Goal: Task Accomplishment & Management: Use online tool/utility

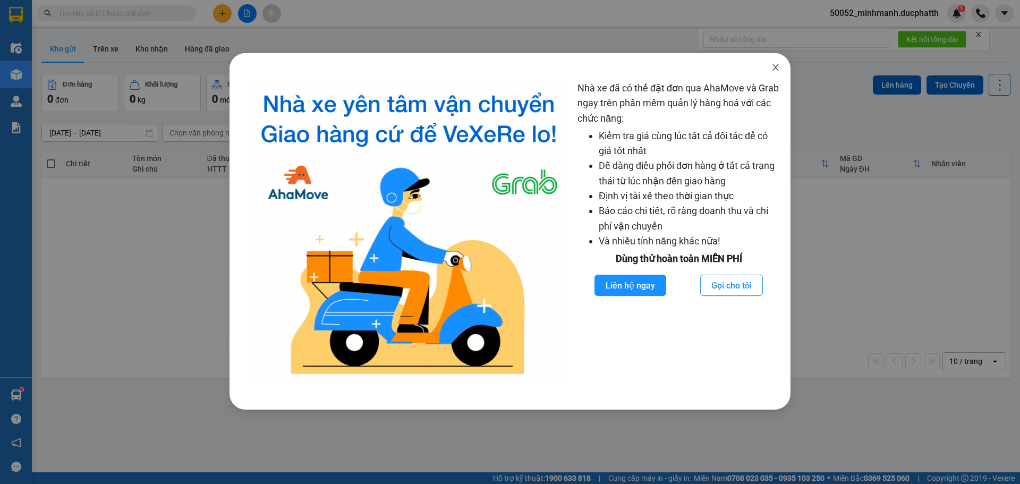
click at [778, 70] on icon "close" at bounding box center [775, 67] width 9 height 9
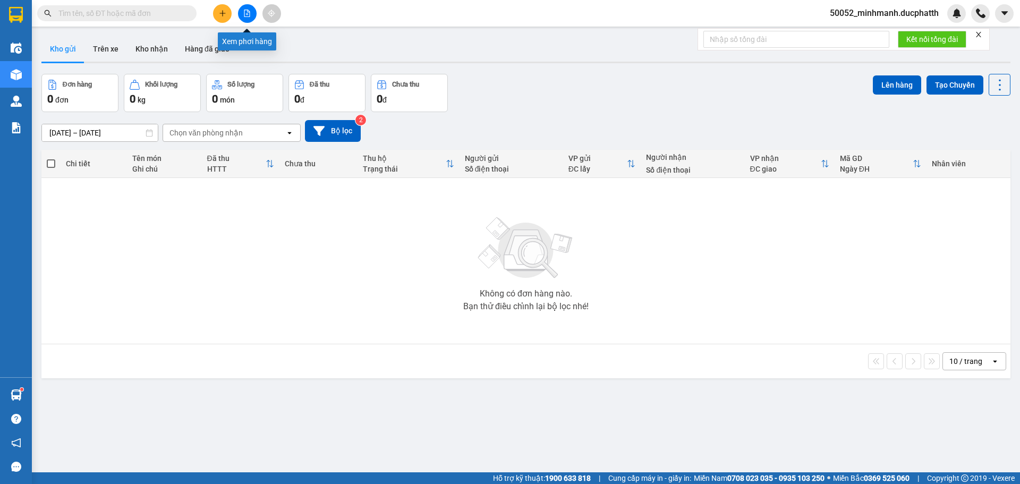
click at [249, 14] on icon "file-add" at bounding box center [246, 13] width 7 height 7
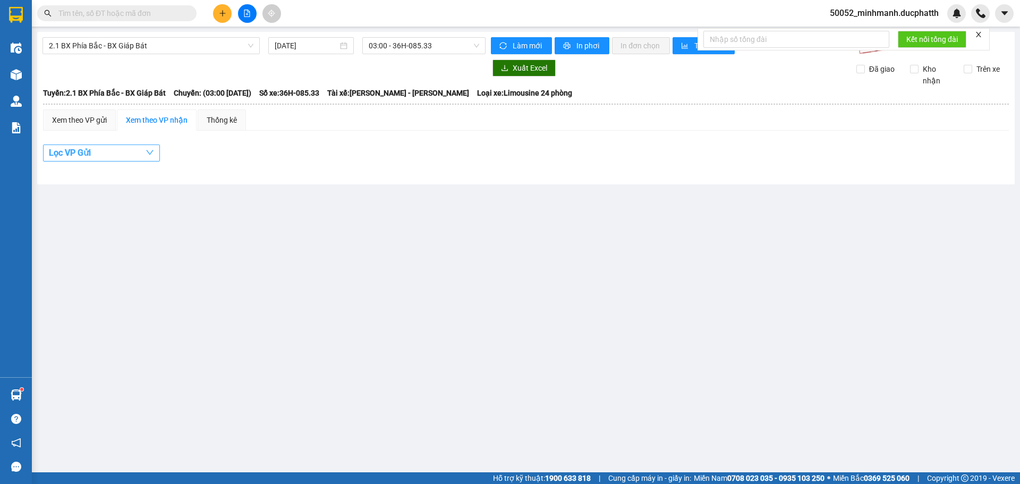
click at [137, 150] on button "Lọc VP Gửi" at bounding box center [101, 153] width 117 height 17
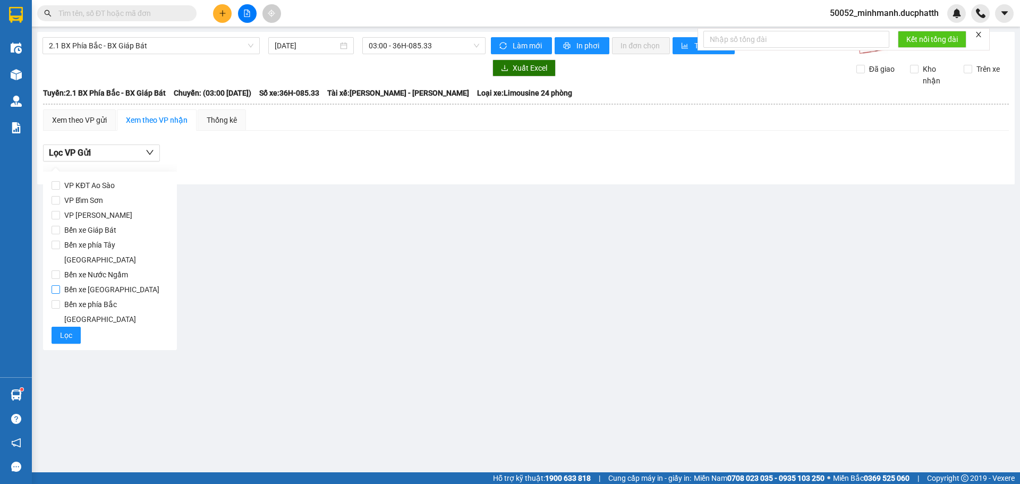
click at [118, 282] on span "Bến xe [GEOGRAPHIC_DATA]" at bounding box center [112, 289] width 104 height 15
click at [60, 285] on input "Bến xe [GEOGRAPHIC_DATA]" at bounding box center [56, 289] width 9 height 9
checkbox input "true"
click at [495, 39] on button "Làm mới" at bounding box center [521, 45] width 61 height 17
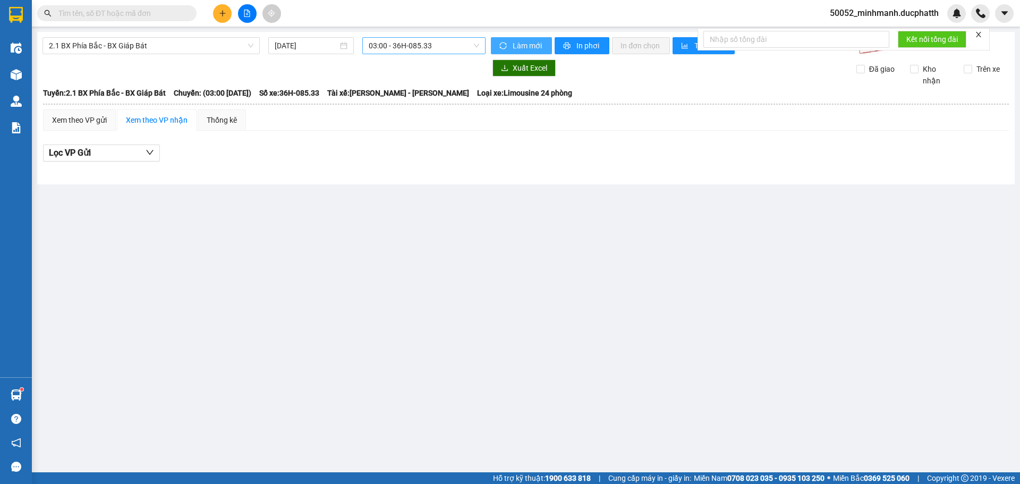
click at [457, 48] on span "03:00 - 36H-085.33" at bounding box center [424, 46] width 111 height 16
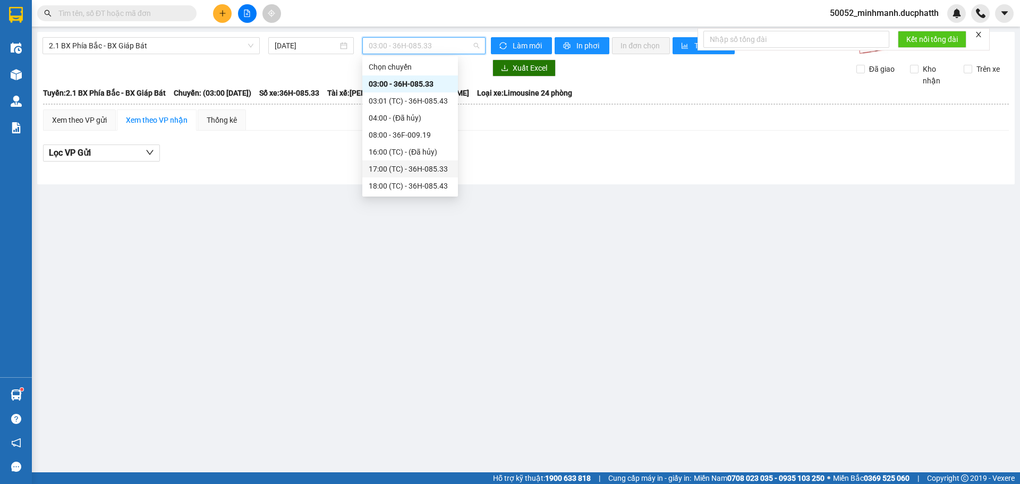
click at [413, 167] on div "17:00 (TC) - 36H-085.33" at bounding box center [410, 169] width 83 height 12
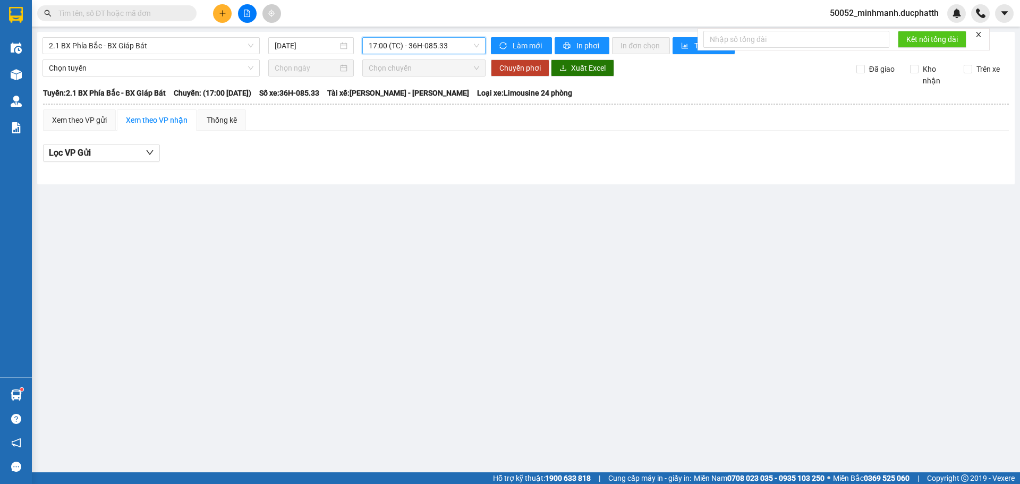
click at [425, 47] on span "17:00 (TC) - 36H-085.33" at bounding box center [424, 46] width 111 height 16
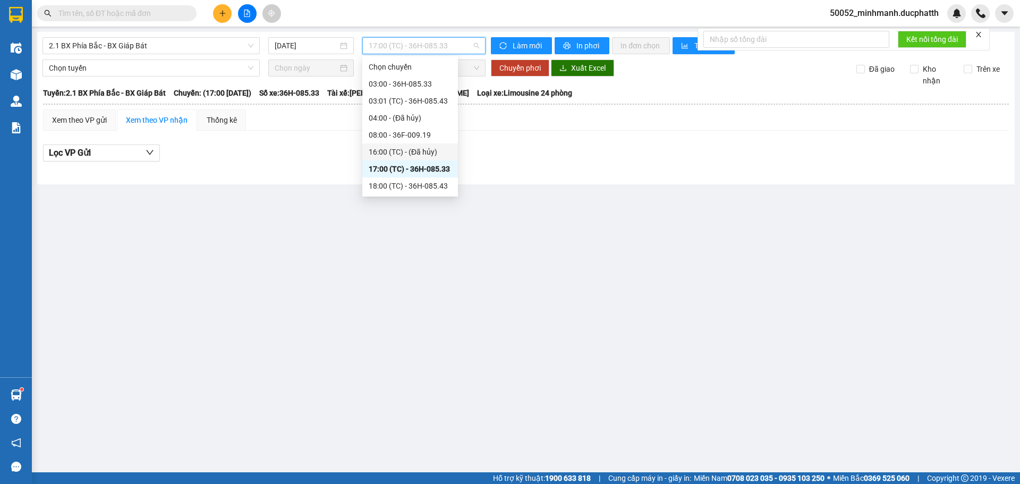
click at [417, 154] on div "16:00 (TC) - (Đã hủy)" at bounding box center [410, 152] width 83 height 12
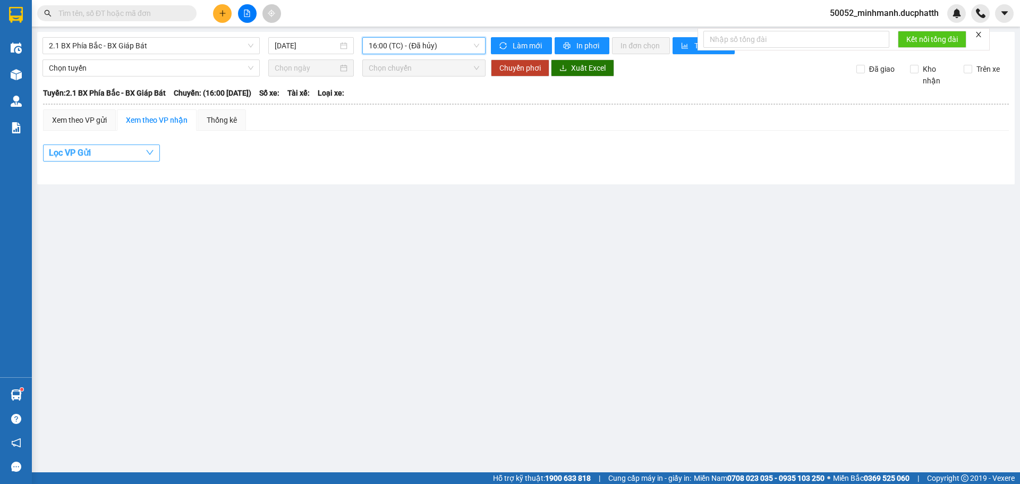
click at [148, 147] on span "button" at bounding box center [150, 152] width 9 height 13
click at [149, 48] on span "2.1 BX Phía Bắc - BX Giáp Bát" at bounding box center [151, 46] width 205 height 16
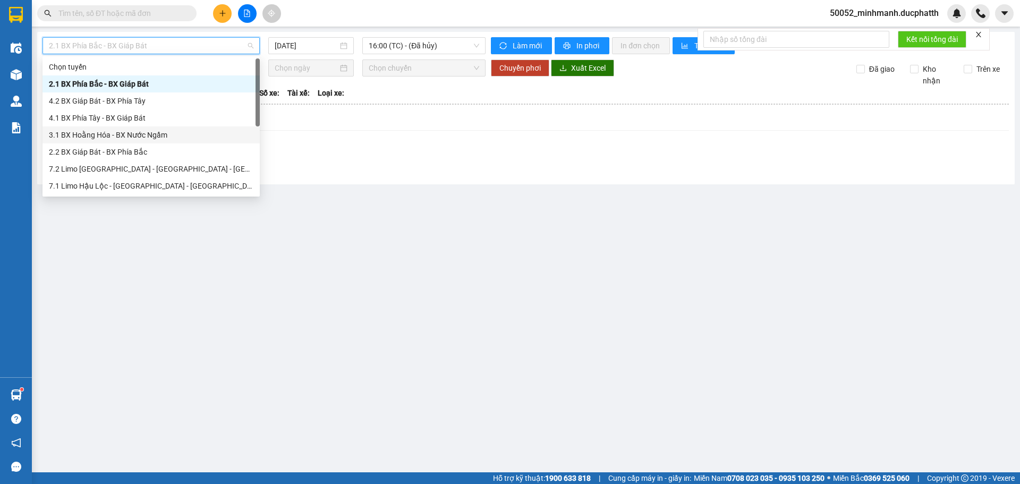
drag, startPoint x: 147, startPoint y: 126, endPoint x: 151, endPoint y: 130, distance: 5.6
click at [148, 129] on div "Chọn tuyến 2.1 BX Phía Bắc - BX Giáp Bát 4.2 BX Giáp Bát - BX Phía Tây 4.1 BX P…" at bounding box center [151, 143] width 217 height 170
click at [177, 130] on div "3.1 BX Hoằng Hóa - BX Nước Ngầm" at bounding box center [151, 135] width 205 height 12
type input "13/10/2025"
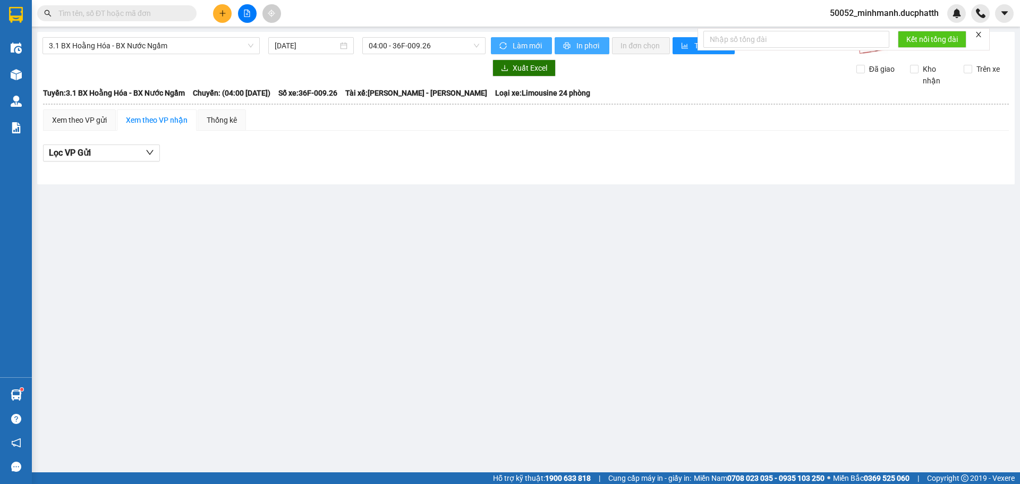
drag, startPoint x: 584, startPoint y: 49, endPoint x: 499, endPoint y: 50, distance: 84.5
click at [498, 53] on div "Làm mới In phơi In đơn chọn Thống kê" at bounding box center [674, 45] width 367 height 17
click at [511, 48] on button "Làm mới" at bounding box center [521, 45] width 61 height 17
click at [418, 51] on span "04:00 - 36F-009.26" at bounding box center [424, 46] width 111 height 16
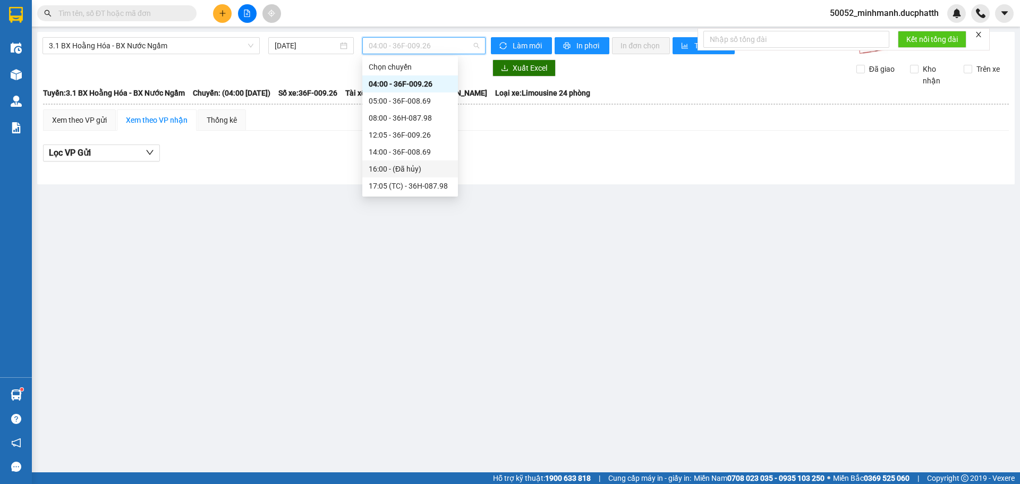
click at [417, 171] on div "16:00 - (Đã hủy)" at bounding box center [410, 169] width 83 height 12
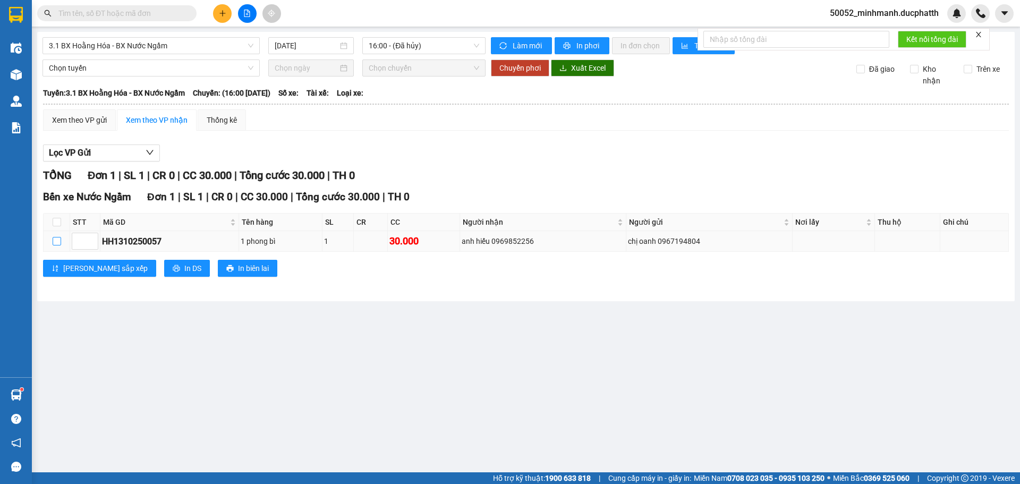
click at [53, 240] on input "checkbox" at bounding box center [57, 241] width 9 height 9
checkbox input "true"
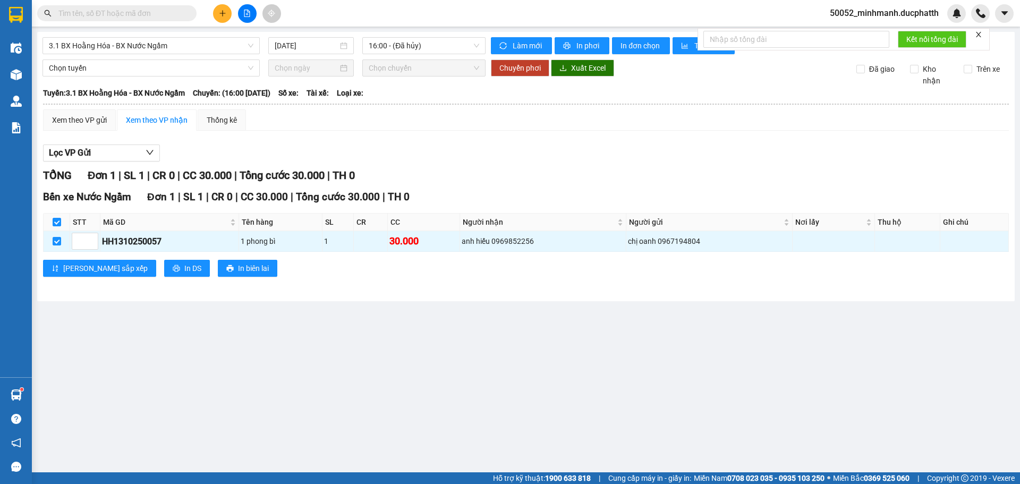
click at [299, 74] on div at bounding box center [311, 68] width 86 height 17
click at [412, 73] on span "Chọn chuyến" at bounding box center [424, 68] width 111 height 16
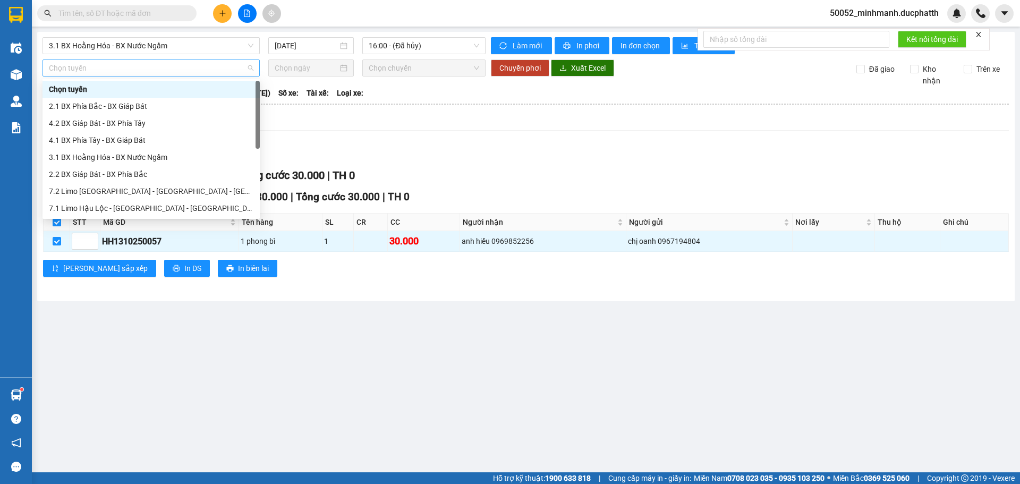
click at [164, 75] on span "Chọn tuyến" at bounding box center [151, 68] width 205 height 16
click at [144, 158] on div "3.1 BX Hoằng Hóa - BX Nước Ngầm" at bounding box center [151, 157] width 205 height 12
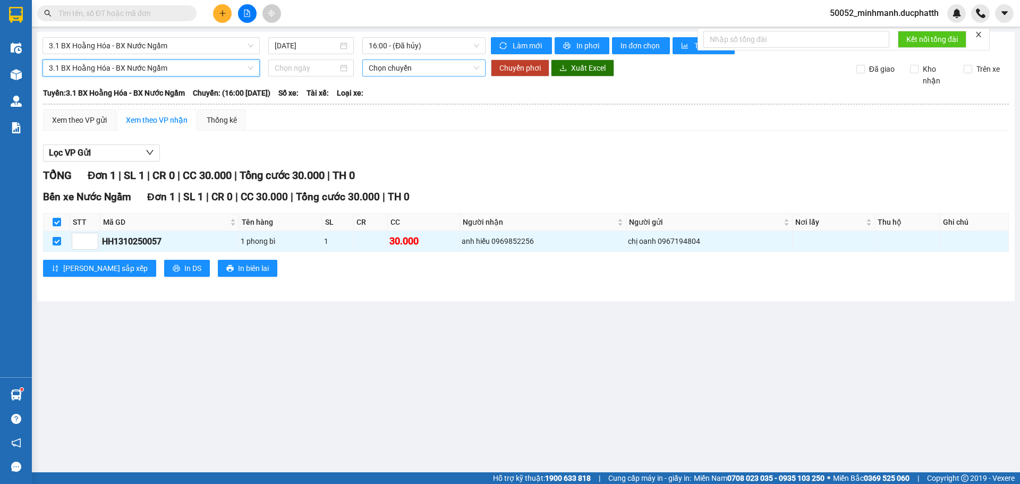
click at [398, 60] on span "Chọn chuyến" at bounding box center [424, 68] width 111 height 16
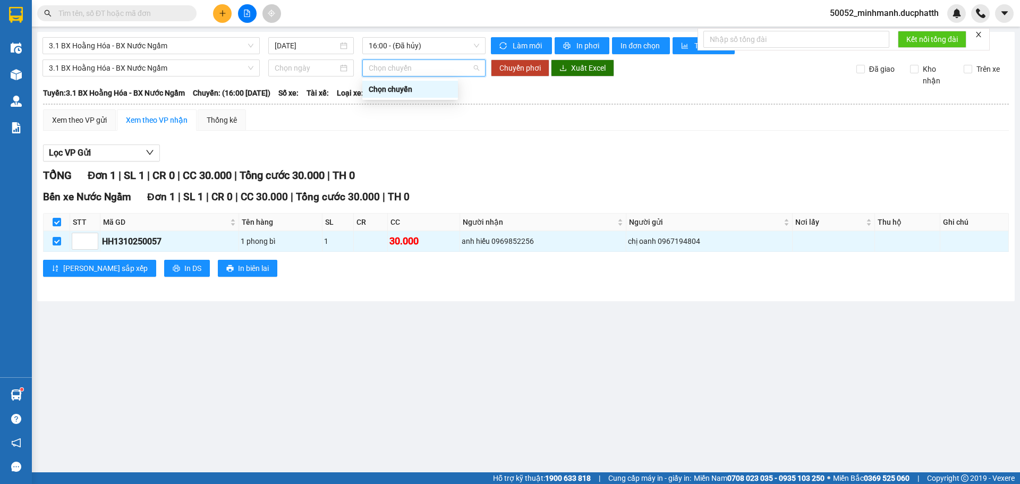
click at [410, 91] on div "Chọn chuyến" at bounding box center [410, 89] width 83 height 12
click at [305, 63] on input at bounding box center [306, 68] width 63 height 12
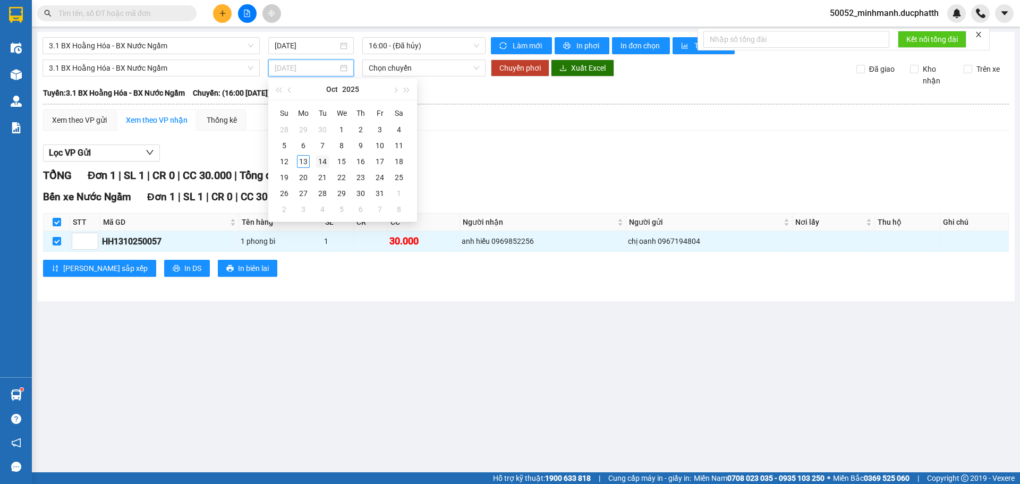
type input "14/10/2025"
click at [320, 158] on div "14" at bounding box center [322, 161] width 13 height 13
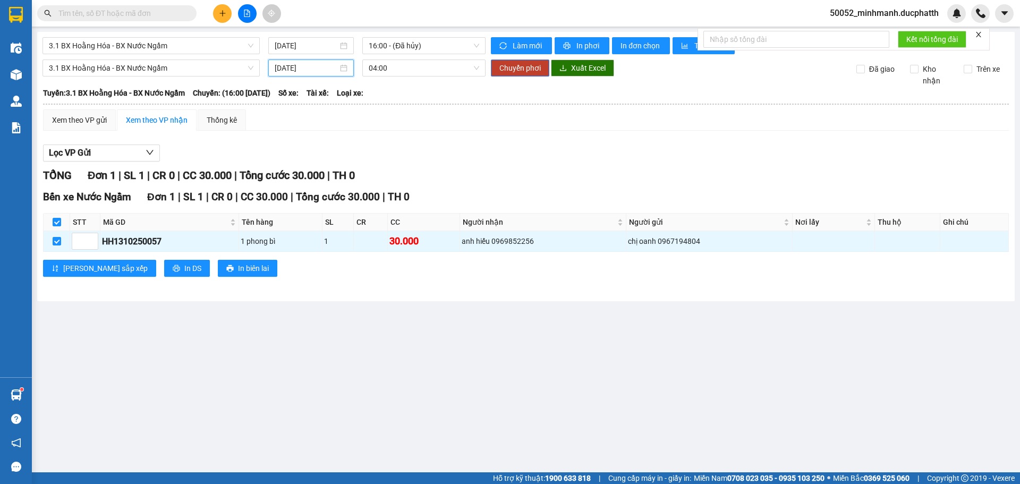
click at [321, 68] on input "14/10/2025" at bounding box center [306, 68] width 63 height 12
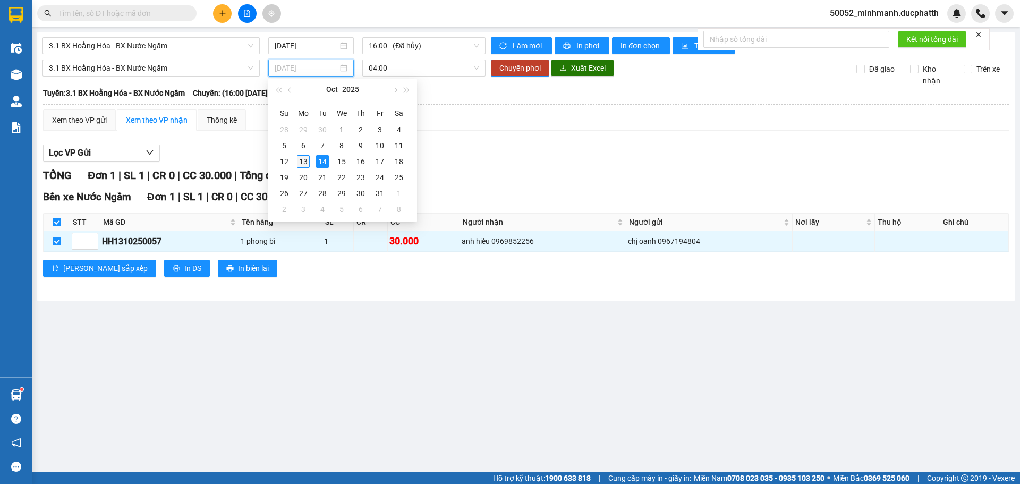
click at [308, 156] on div "13" at bounding box center [303, 161] width 13 height 13
type input "13/10/2025"
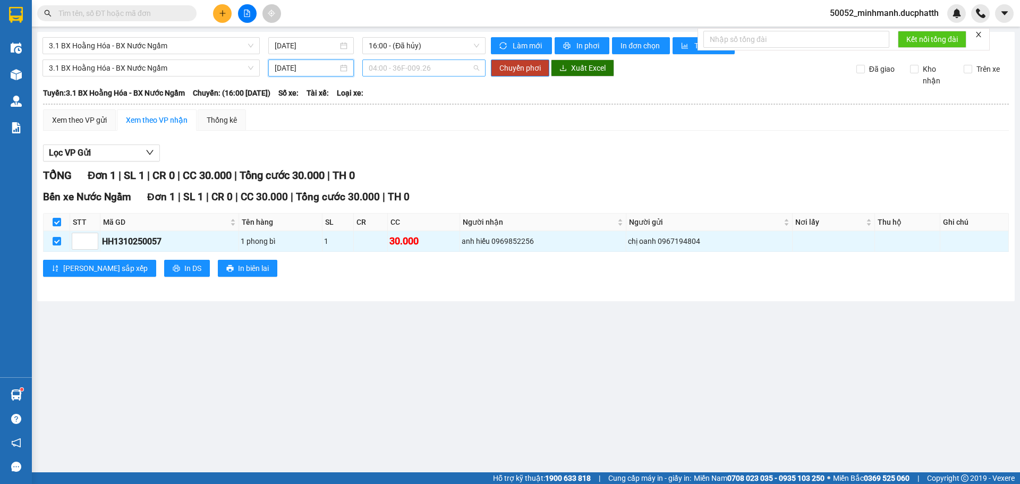
click at [418, 65] on span "04:00 - 36F-009.26" at bounding box center [424, 68] width 111 height 16
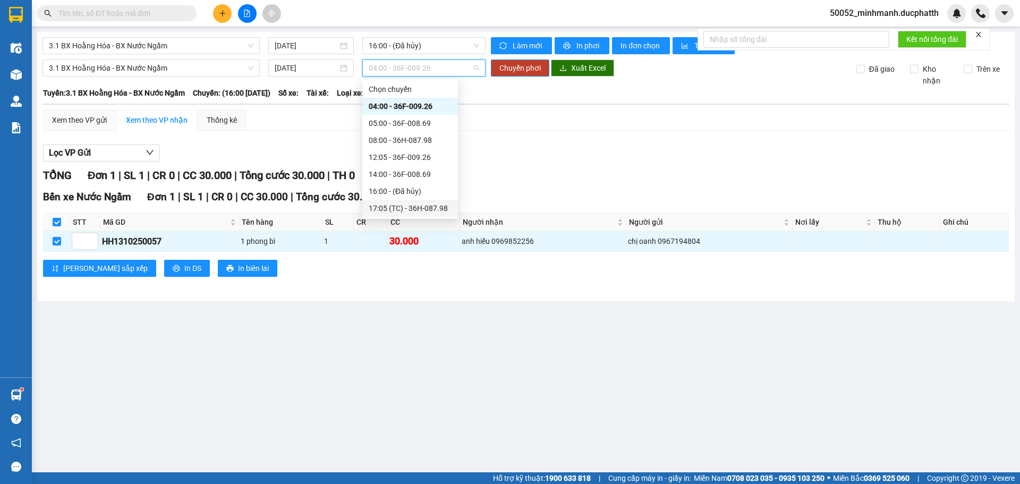
click at [403, 205] on div "17:05 (TC) - 36H-087.98" at bounding box center [410, 208] width 83 height 12
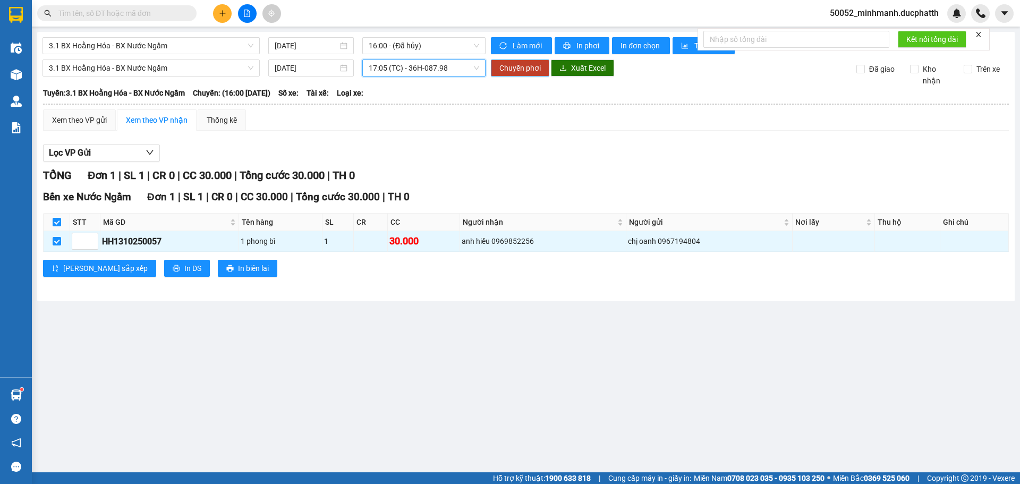
click at [522, 66] on span "Chuyển phơi" at bounding box center [519, 68] width 41 height 12
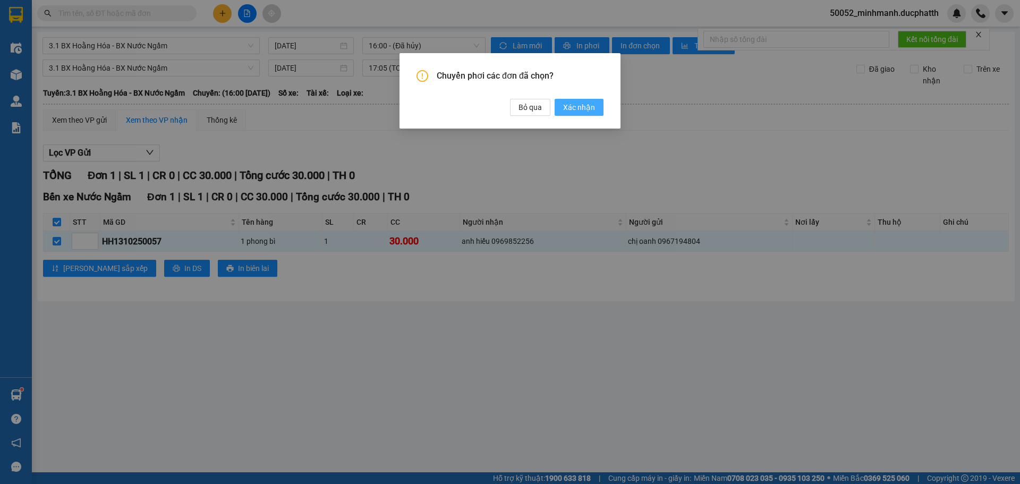
click at [575, 106] on span "Xác nhận" at bounding box center [579, 107] width 32 height 12
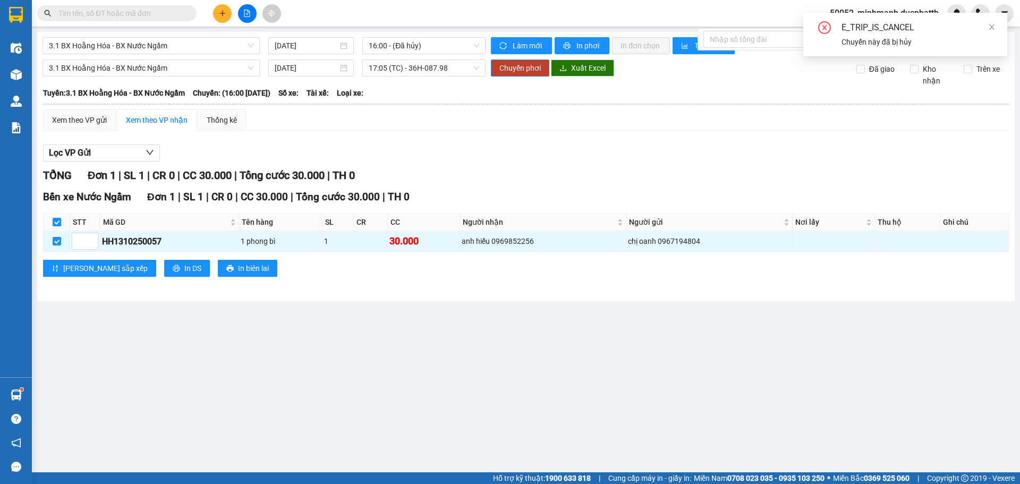
checkbox input "false"
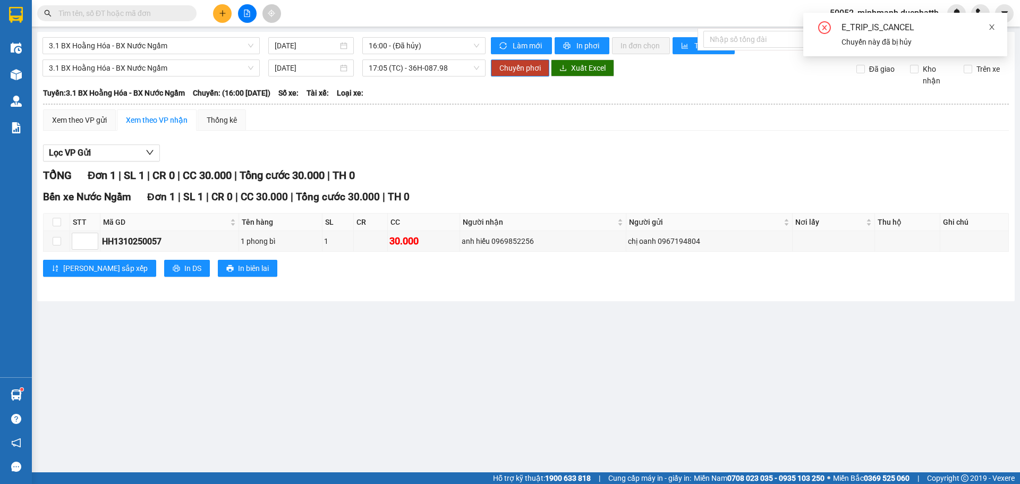
click at [990, 30] on icon "close" at bounding box center [991, 26] width 7 height 7
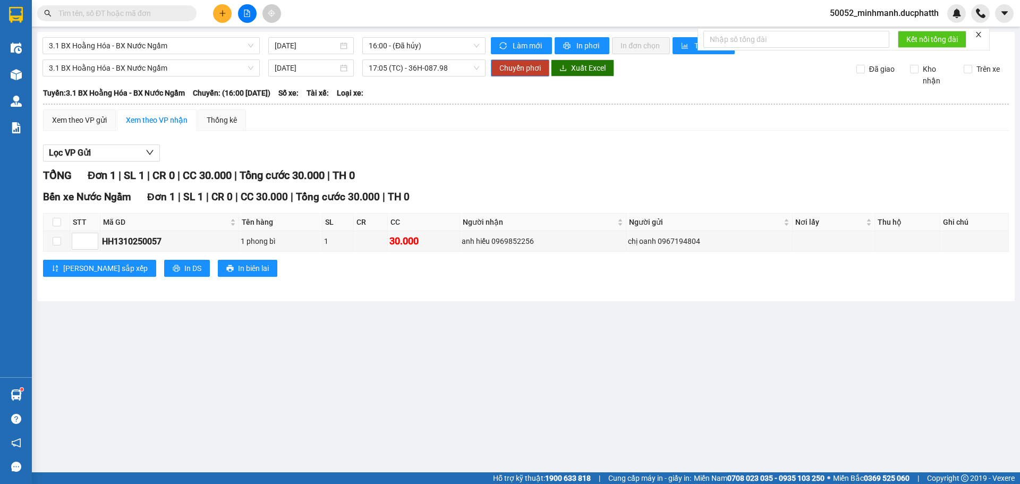
click at [527, 68] on span "Chuyển phơi" at bounding box center [519, 68] width 41 height 12
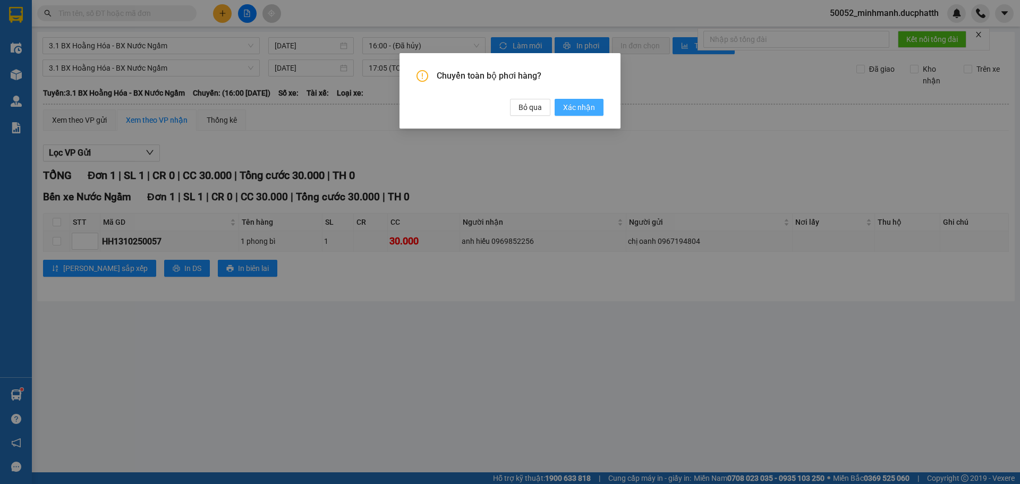
click at [580, 105] on span "Xác nhận" at bounding box center [579, 107] width 32 height 12
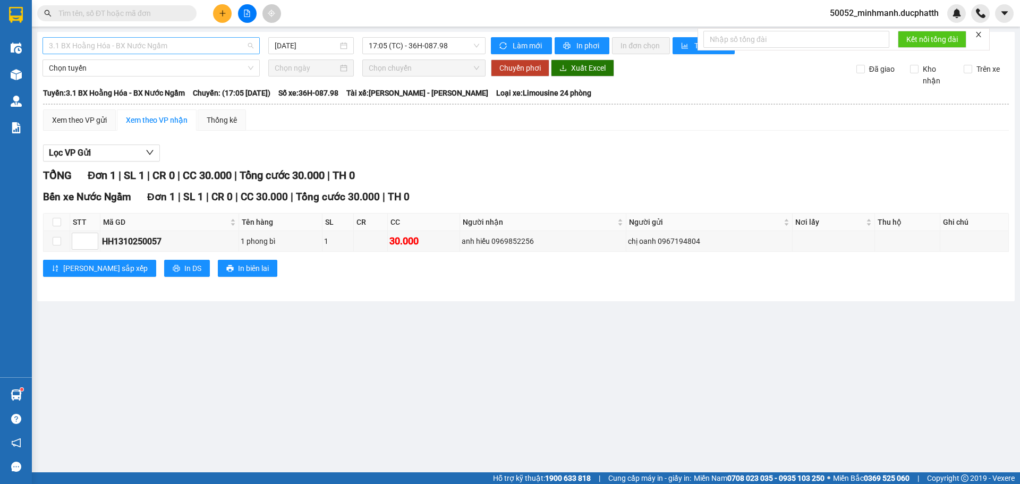
click at [139, 50] on span "3.1 BX Hoằng Hóa - BX Nước Ngầm" at bounding box center [151, 46] width 205 height 16
click at [247, 19] on button at bounding box center [247, 13] width 19 height 19
click at [245, 13] on icon "file-add" at bounding box center [246, 13] width 7 height 7
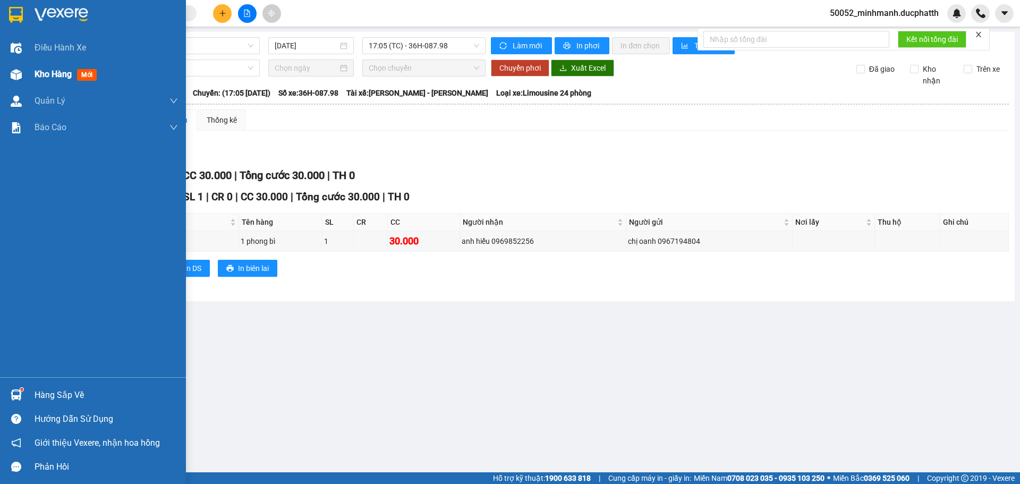
click at [90, 76] on span "mới" at bounding box center [87, 75] width 20 height 12
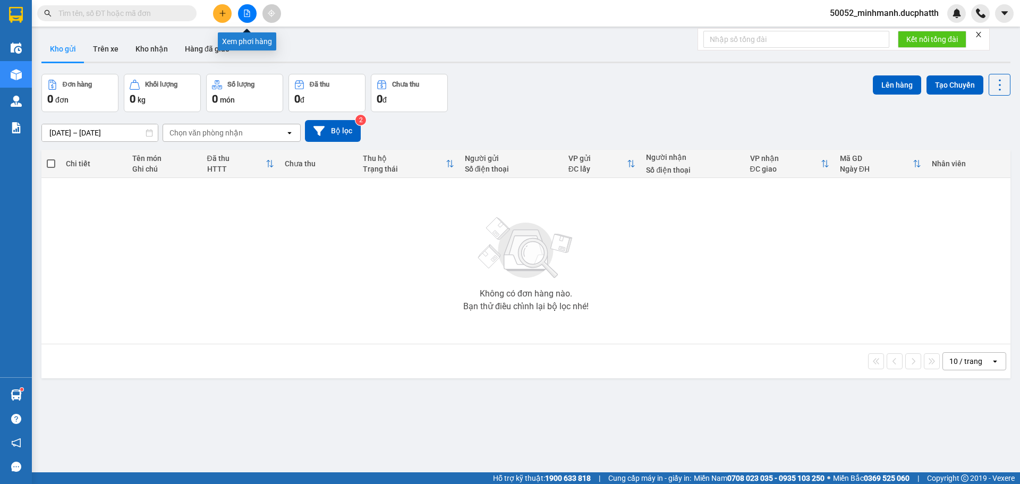
click at [243, 19] on button at bounding box center [247, 13] width 19 height 19
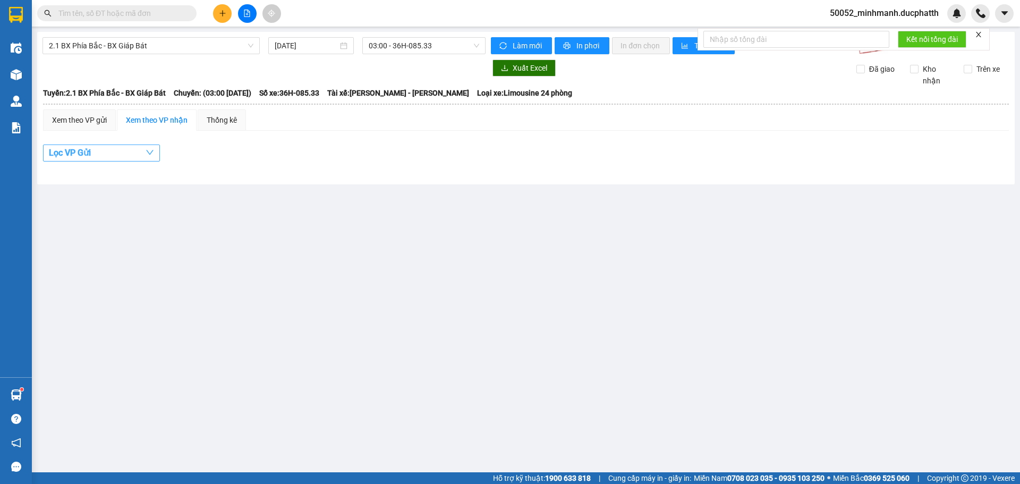
click at [115, 153] on button "Lọc VP Gửi" at bounding box center [101, 153] width 117 height 17
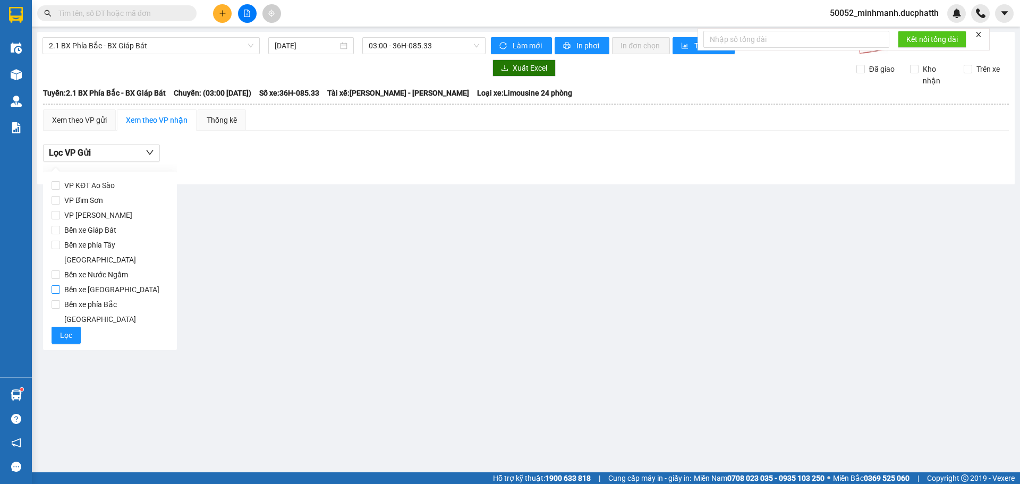
click at [122, 282] on span "Bến xe [GEOGRAPHIC_DATA]" at bounding box center [112, 289] width 104 height 15
click at [60, 285] on input "Bến xe [GEOGRAPHIC_DATA]" at bounding box center [56, 289] width 9 height 9
checkbox input "true"
click at [139, 48] on span "2.1 BX Phía Bắc - BX Giáp Bát" at bounding box center [151, 46] width 205 height 16
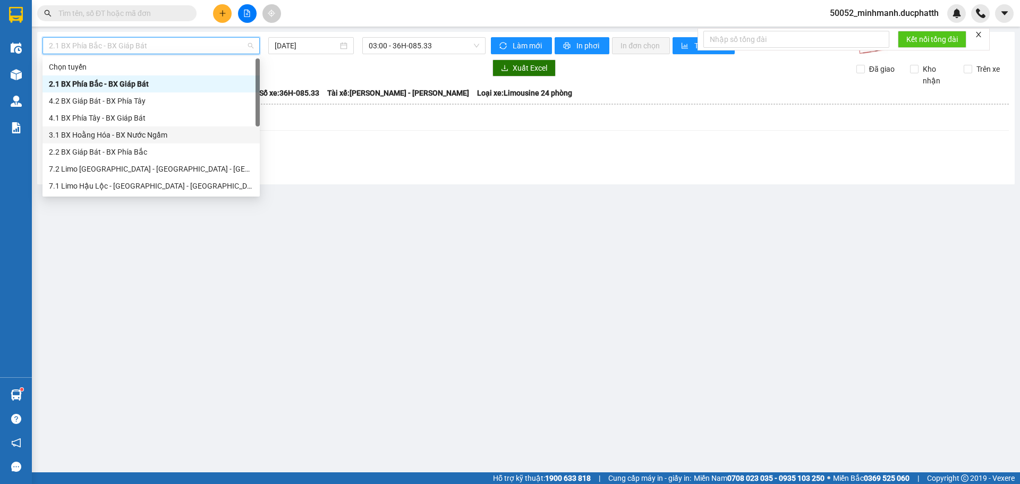
click at [129, 133] on div "3.1 BX Hoằng Hóa - BX Nước Ngầm" at bounding box center [151, 135] width 205 height 12
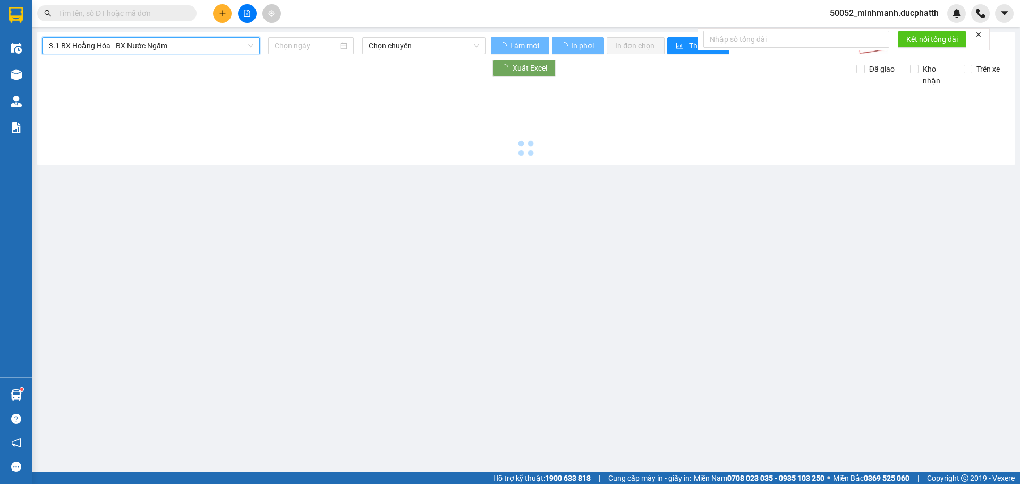
type input "13/10/2025"
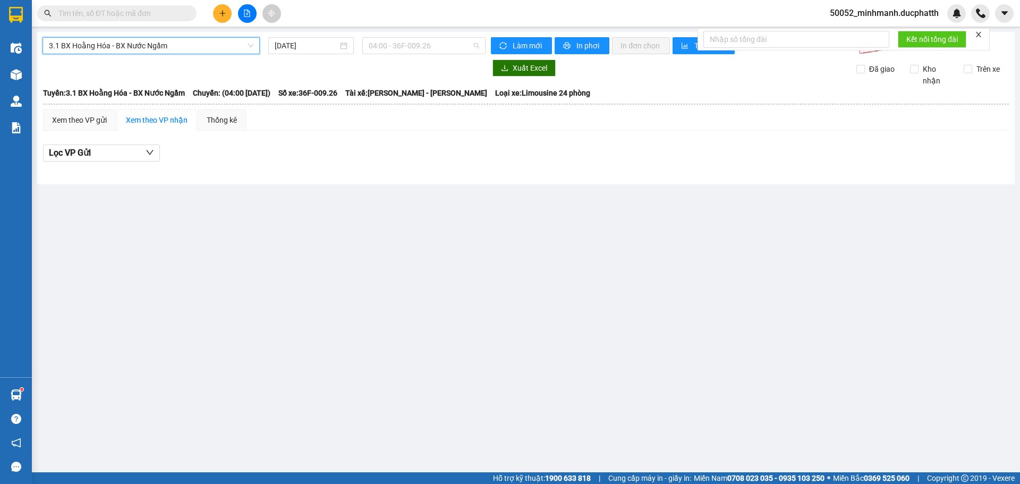
drag, startPoint x: 391, startPoint y: 41, endPoint x: 392, endPoint y: 84, distance: 43.6
click at [391, 41] on span "04:00 - 36F-009.26" at bounding box center [424, 46] width 111 height 16
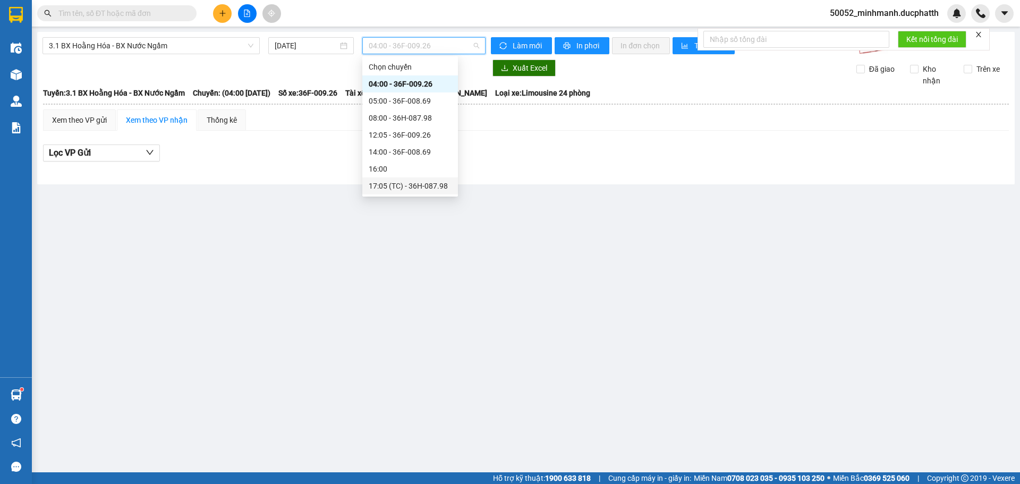
click at [398, 185] on div "17:05 (TC) - 36H-087.98" at bounding box center [410, 186] width 83 height 12
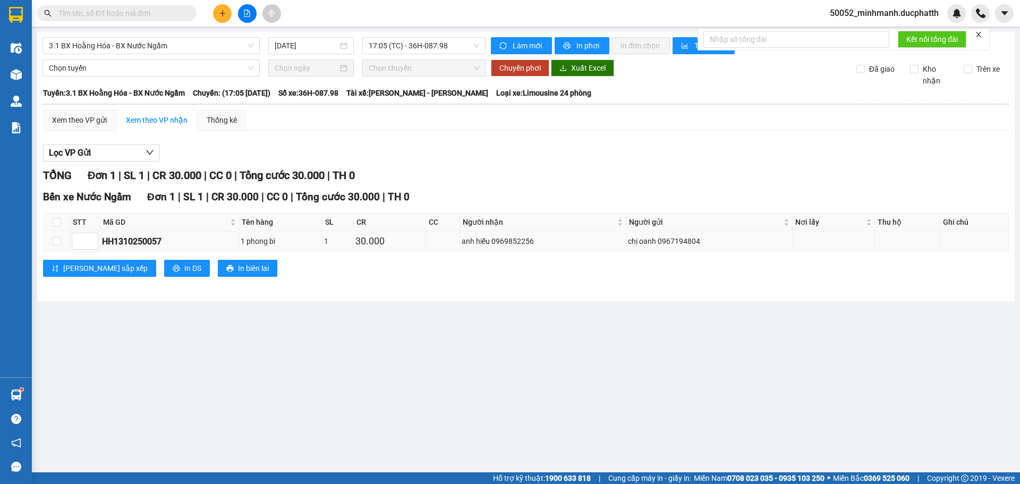
click at [56, 237] on label at bounding box center [57, 241] width 9 height 12
click at [53, 220] on input "checkbox" at bounding box center [57, 222] width 9 height 9
checkbox input "true"
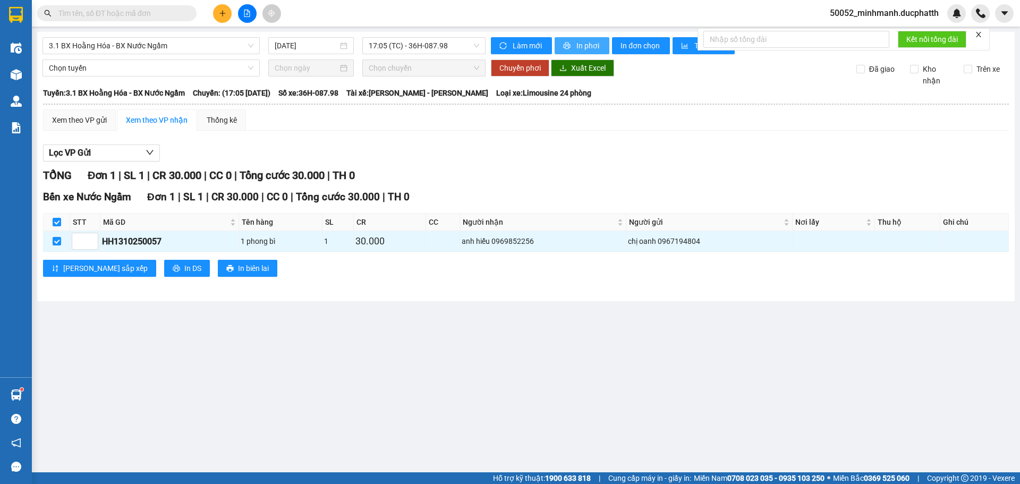
click at [572, 51] on button "In phơi" at bounding box center [582, 45] width 55 height 17
click at [400, 370] on main "3.1 BX Hoằng Hóa - BX Nước Ngầm 13/10/2025 17:05 (TC) - 36H-087.98 Làm mới In p…" at bounding box center [510, 236] width 1020 height 472
click at [582, 50] on span "In phơi" at bounding box center [588, 46] width 24 height 12
